Goal: Task Accomplishment & Management: Complete application form

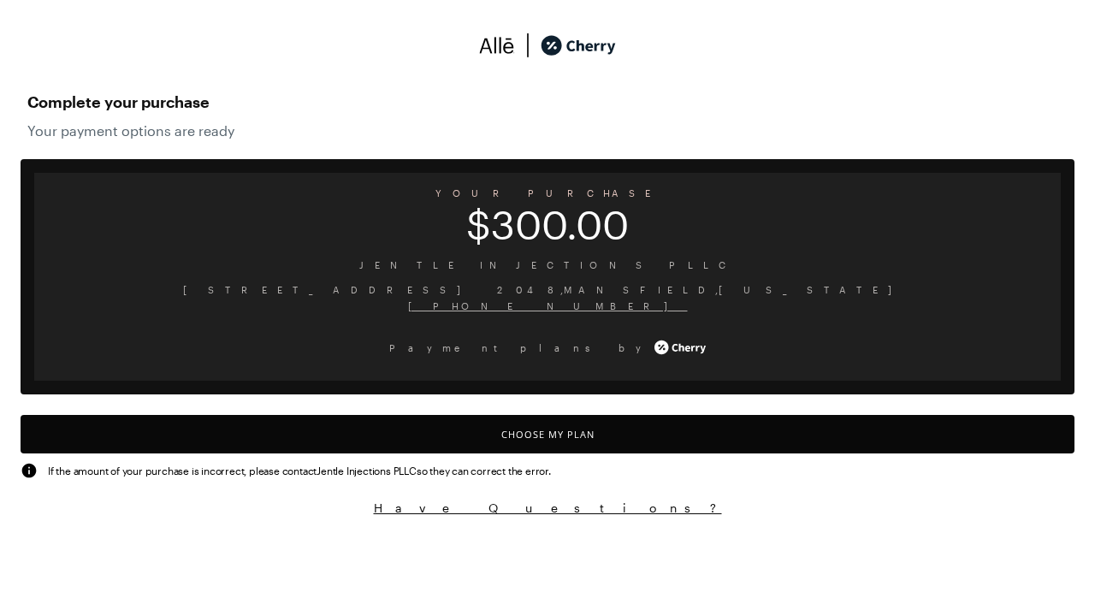
click at [548, 434] on button "Choose My Plan" at bounding box center [548, 434] width 1054 height 38
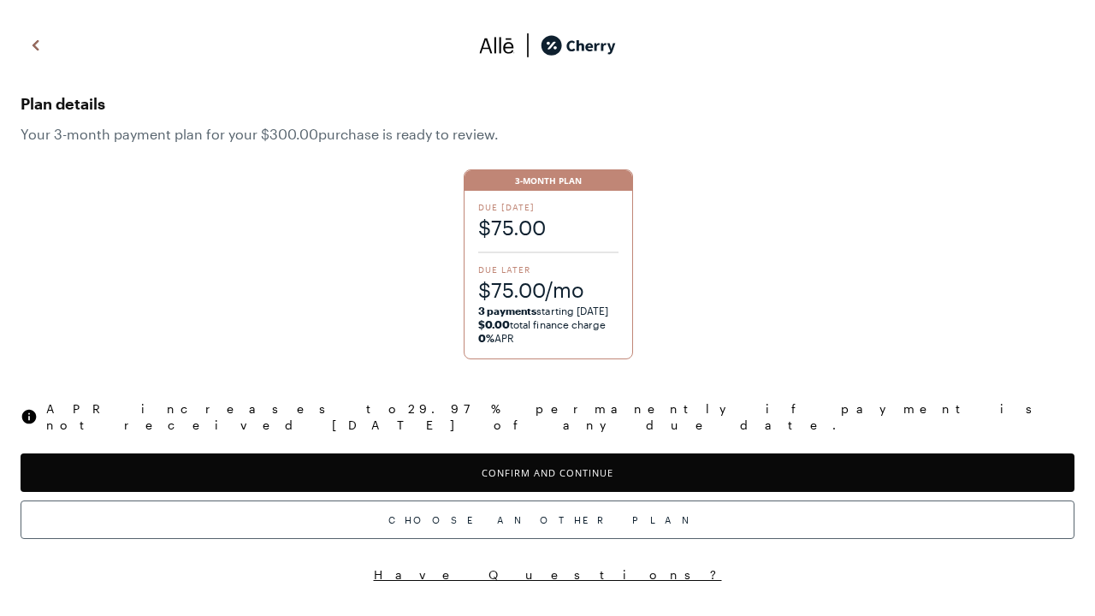
click at [548, 457] on button "Confirm and Continue" at bounding box center [548, 472] width 1054 height 38
